Goal: Information Seeking & Learning: Learn about a topic

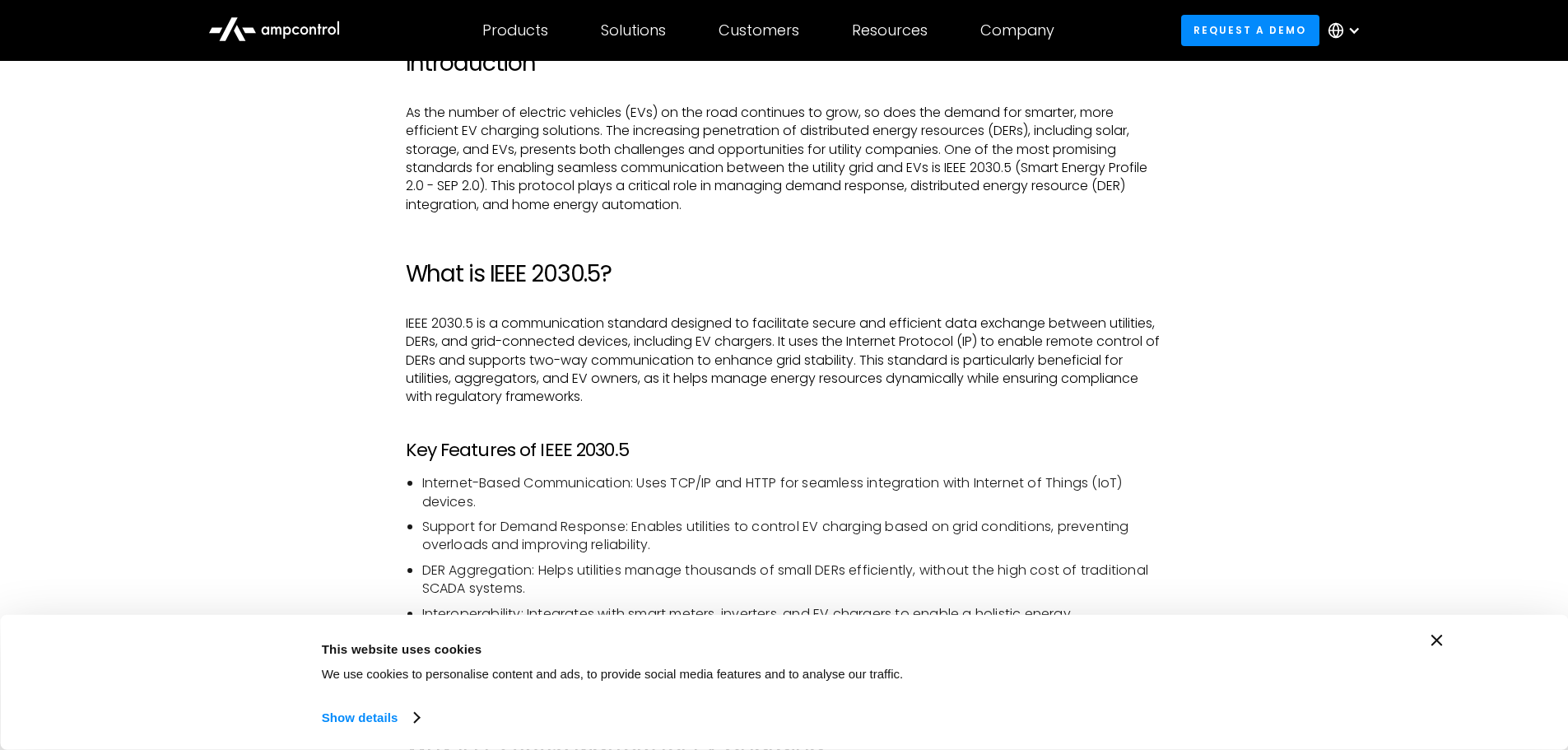
scroll to position [1022, 0]
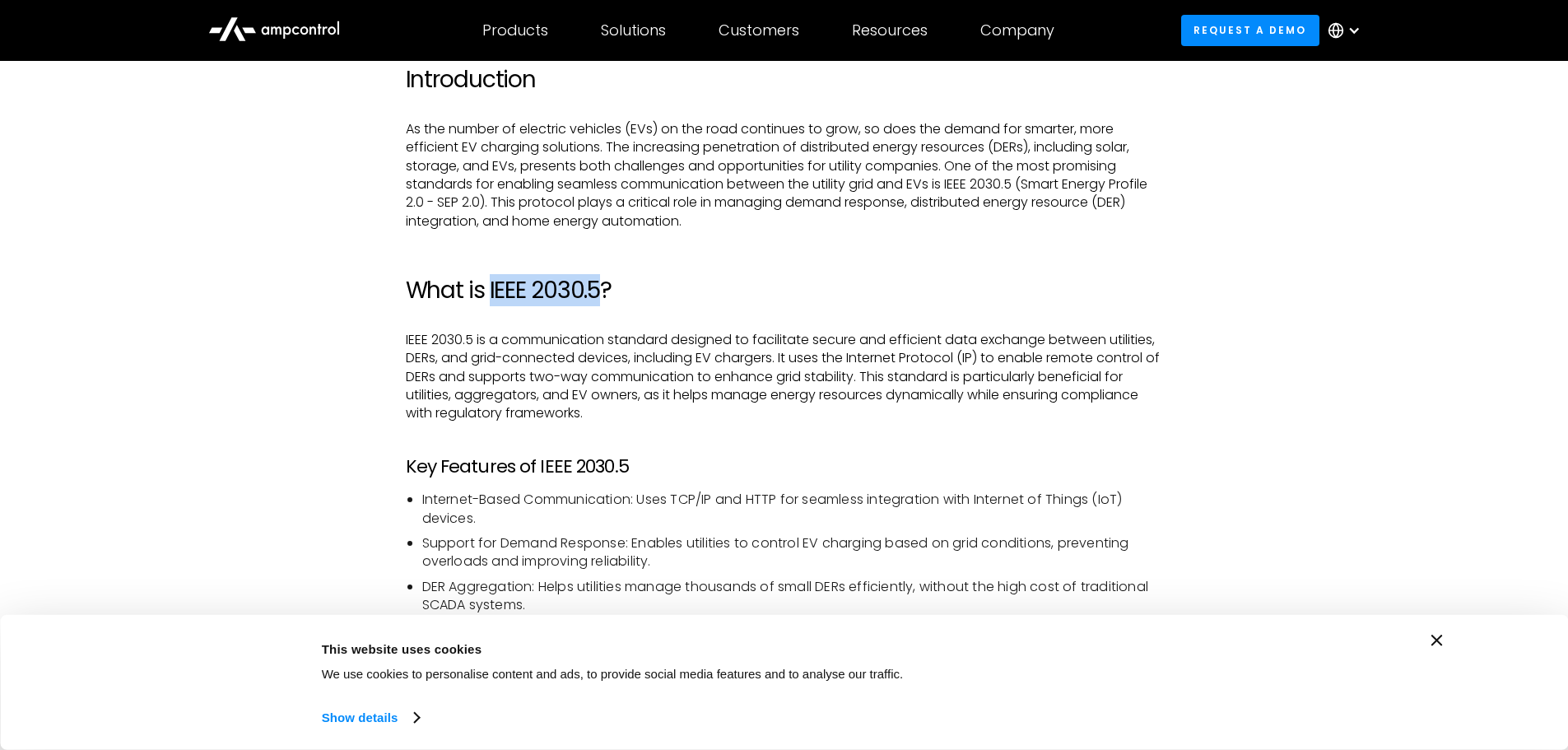
drag, startPoint x: 487, startPoint y: 283, endPoint x: 604, endPoint y: 292, distance: 117.3
click at [604, 292] on h2 "What is IEEE 2030.5?" at bounding box center [784, 290] width 757 height 28
copy h2 "IEEE 2030.5"
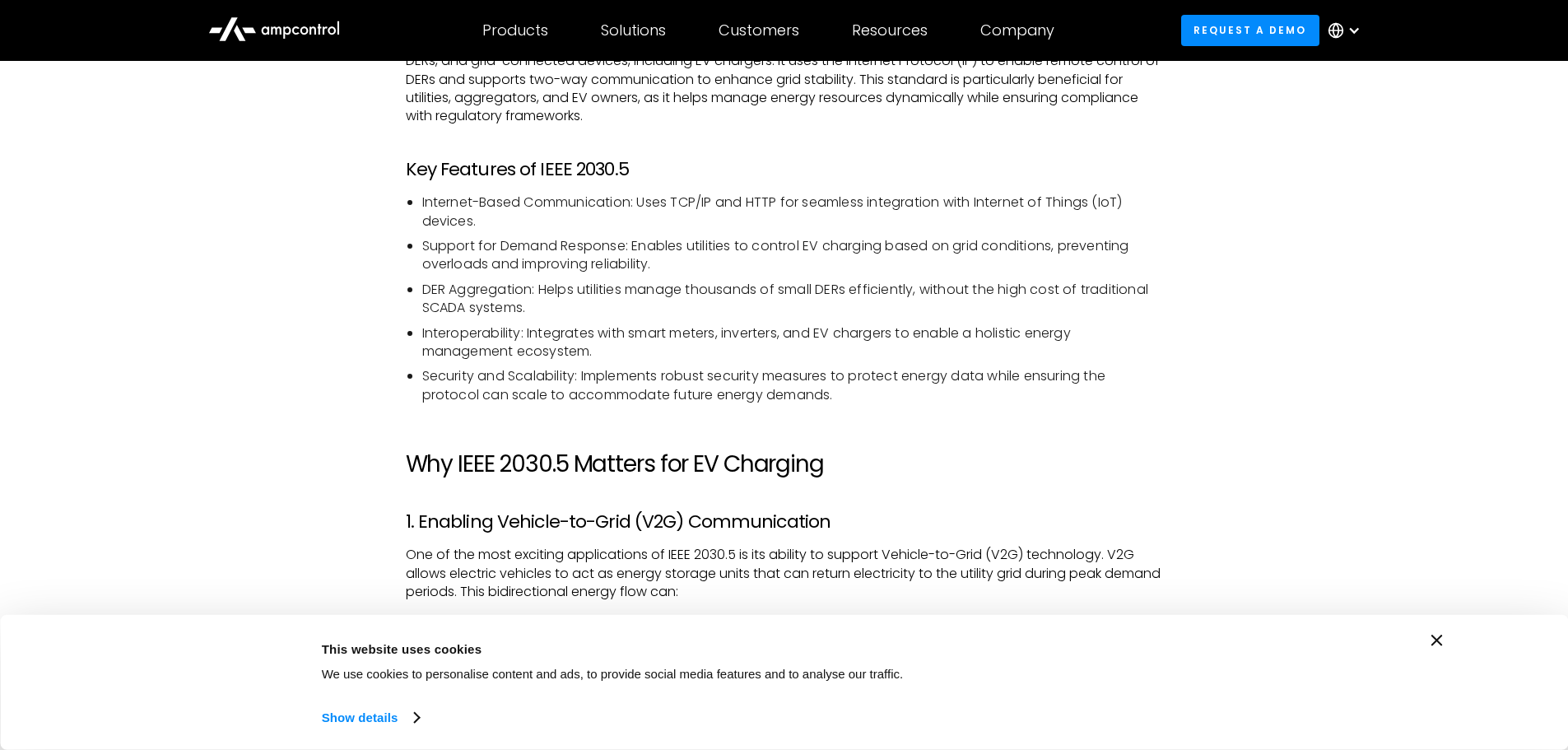
drag, startPoint x: 803, startPoint y: 490, endPoint x: 594, endPoint y: 388, distance: 232.6
click at [594, 388] on li "Security and Scalability: Implements robust security measures to protect energy…" at bounding box center [793, 385] width 741 height 37
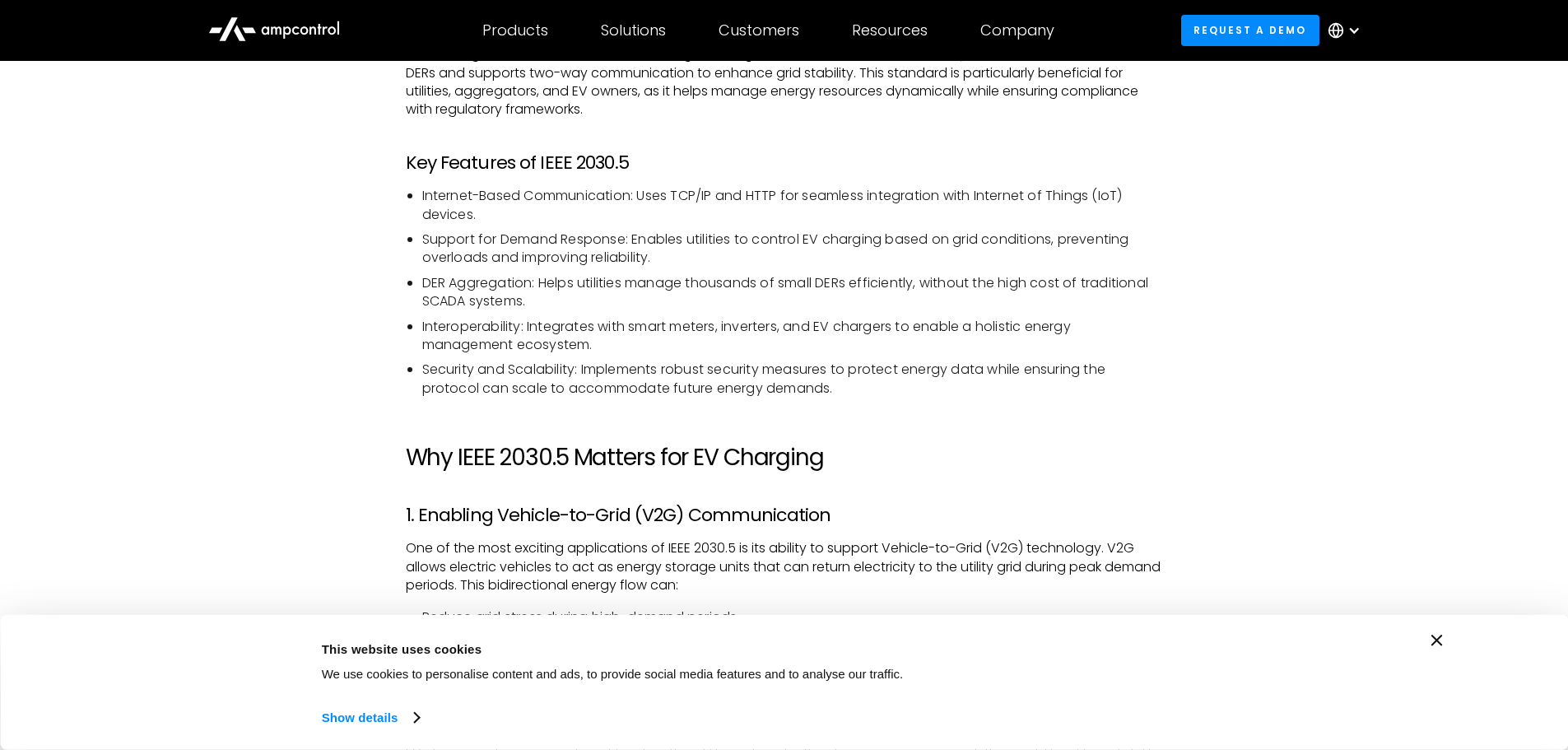
scroll to position [1324, 0]
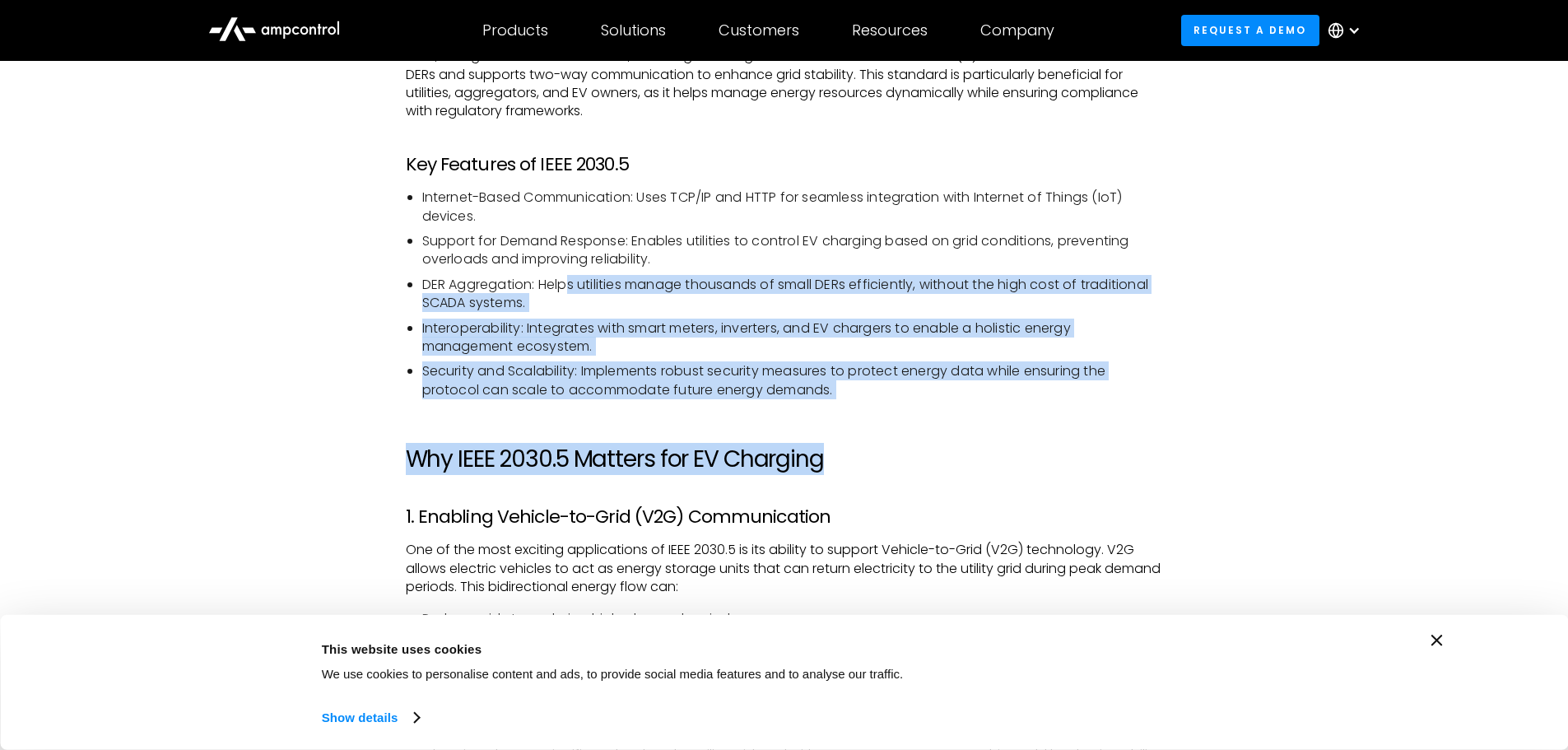
drag, startPoint x: 861, startPoint y: 402, endPoint x: 579, endPoint y: 297, distance: 300.9
click at [611, 467] on h2 "Why IEEE 2030.5 Matters for EV Charging" at bounding box center [784, 458] width 757 height 28
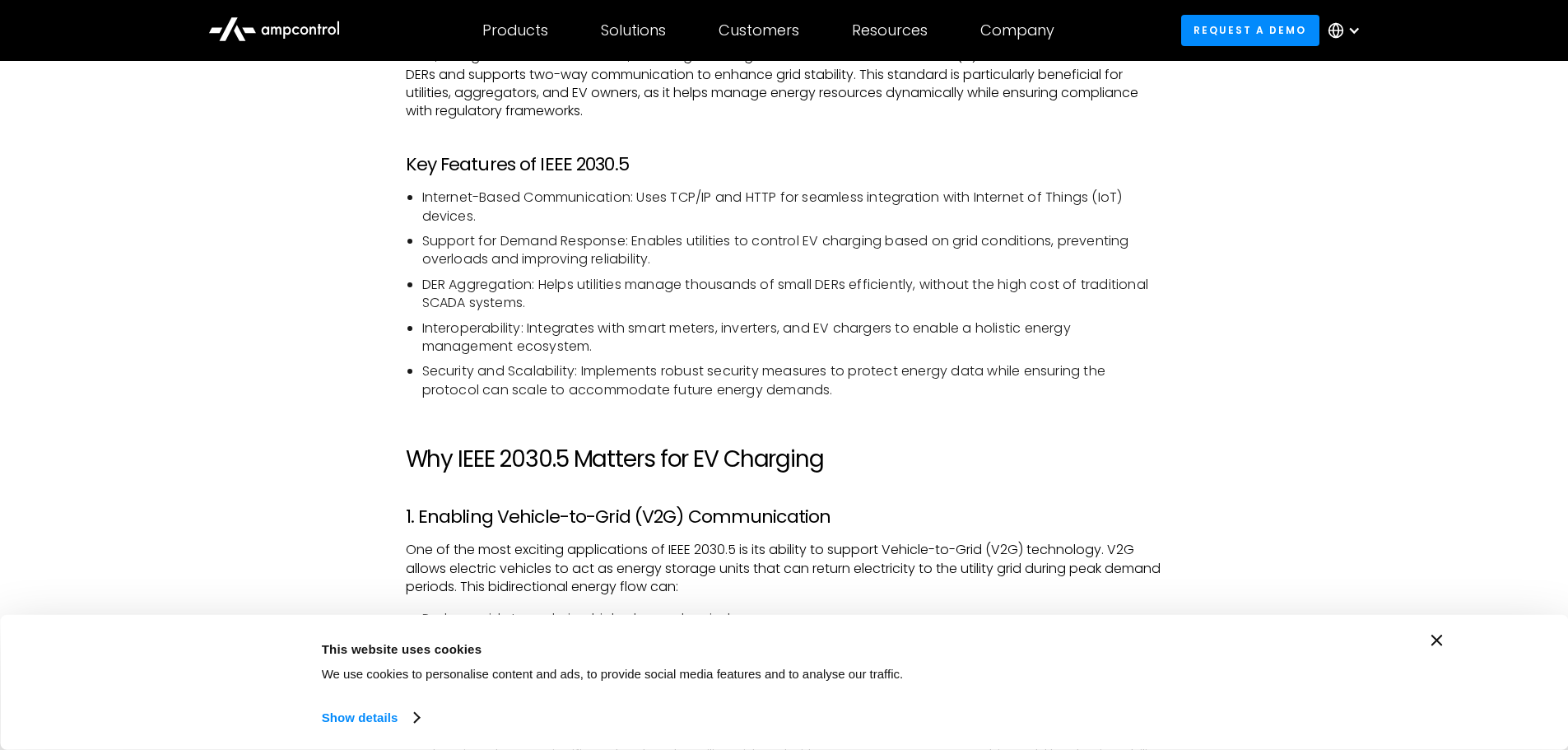
click at [870, 737] on div "Consent Details [#IABV2SETTINGS#] About This website uses cookies We use cookie…" at bounding box center [784, 682] width 1568 height 135
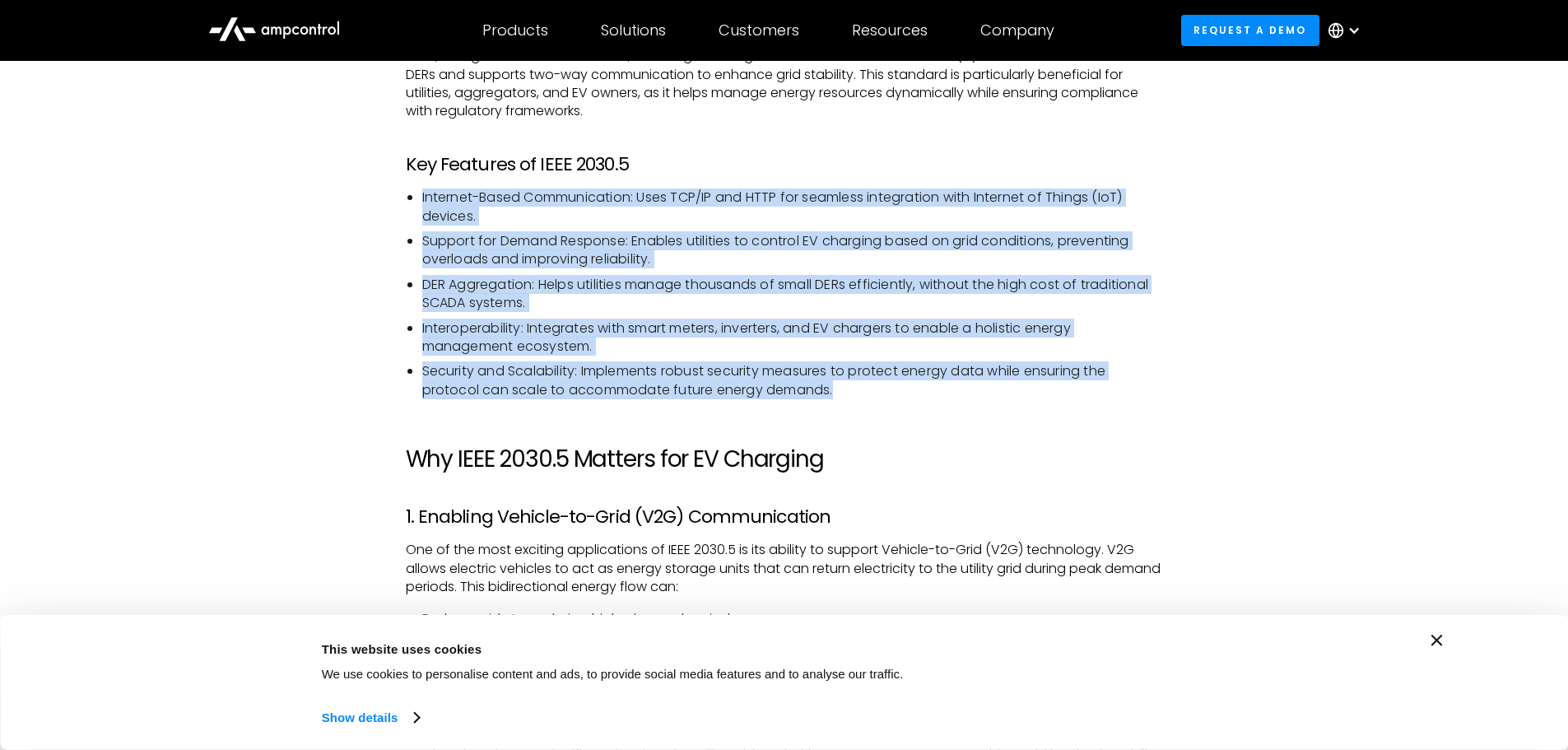
drag, startPoint x: 838, startPoint y: 389, endPoint x: 422, endPoint y: 196, distance: 458.6
click at [422, 196] on ul "Internet-Based Communication: Uses TCP/IP and HTTP for seamless integration wit…" at bounding box center [784, 293] width 757 height 211
copy ul "Internet-Based Communication: Uses TCP/IP and HTTP for seamless integration wit…"
click at [901, 344] on li "Interoperability: Integrates with smart meters, inverters, and EV chargers to e…" at bounding box center [793, 337] width 741 height 37
